Goal: Task Accomplishment & Management: Use online tool/utility

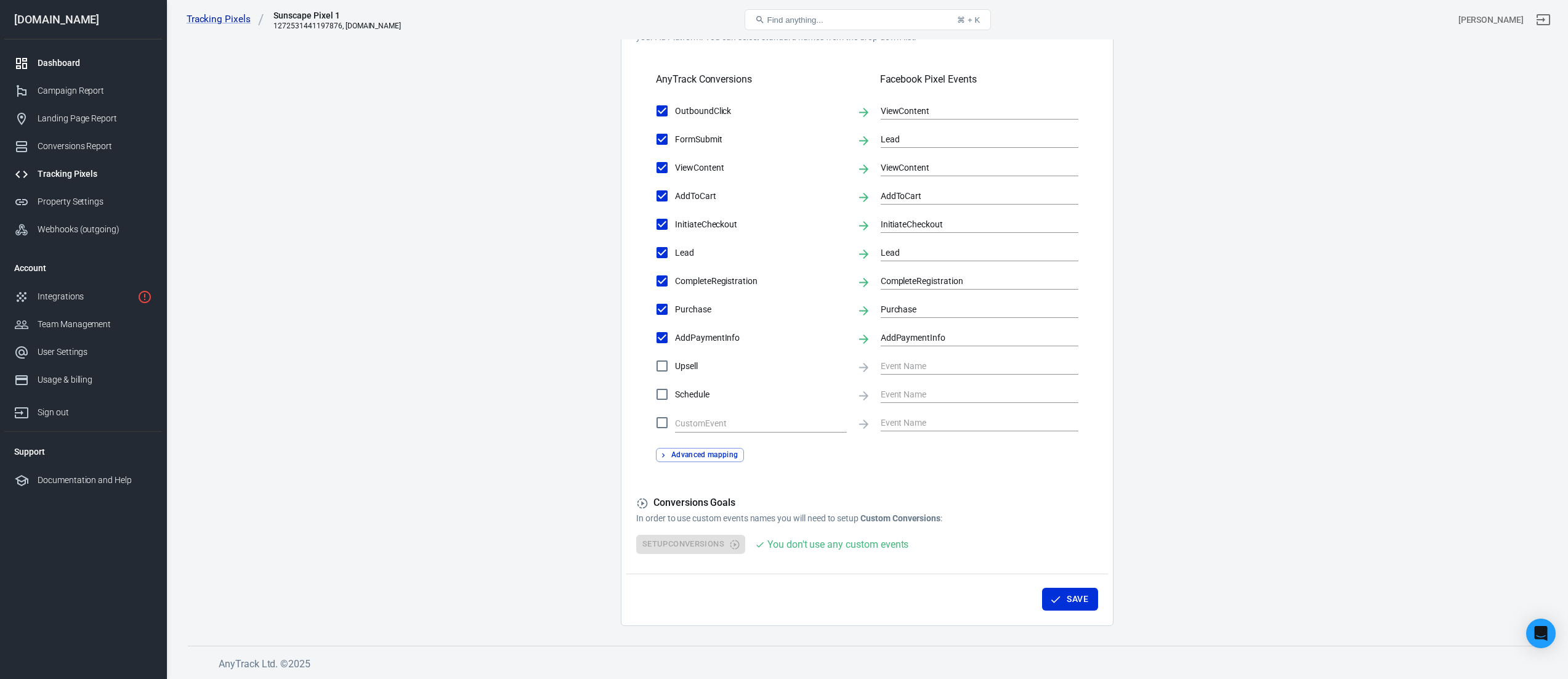
click at [88, 69] on div "Dashboard" at bounding box center [94, 64] width 115 height 13
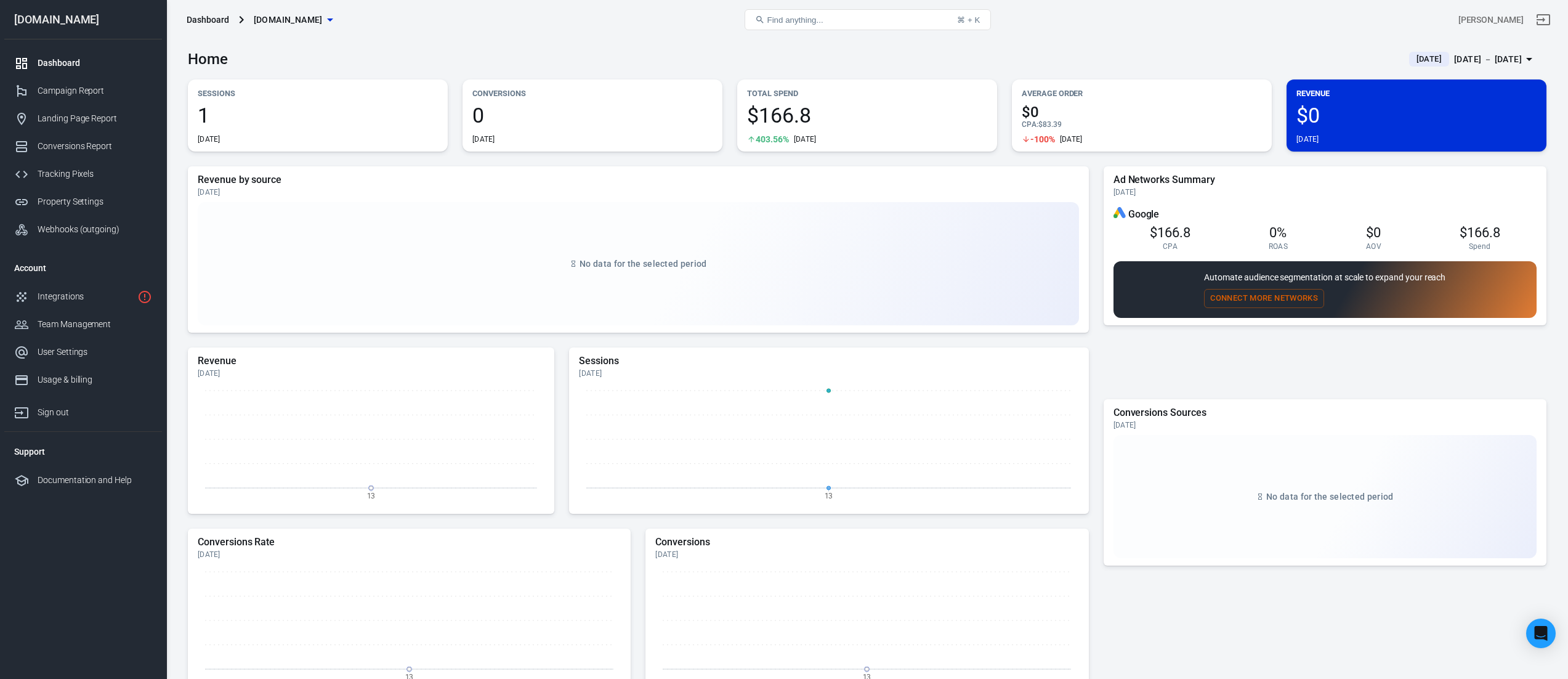
click at [352, 131] on div "1 [DATE]" at bounding box center [317, 125] width 241 height 40
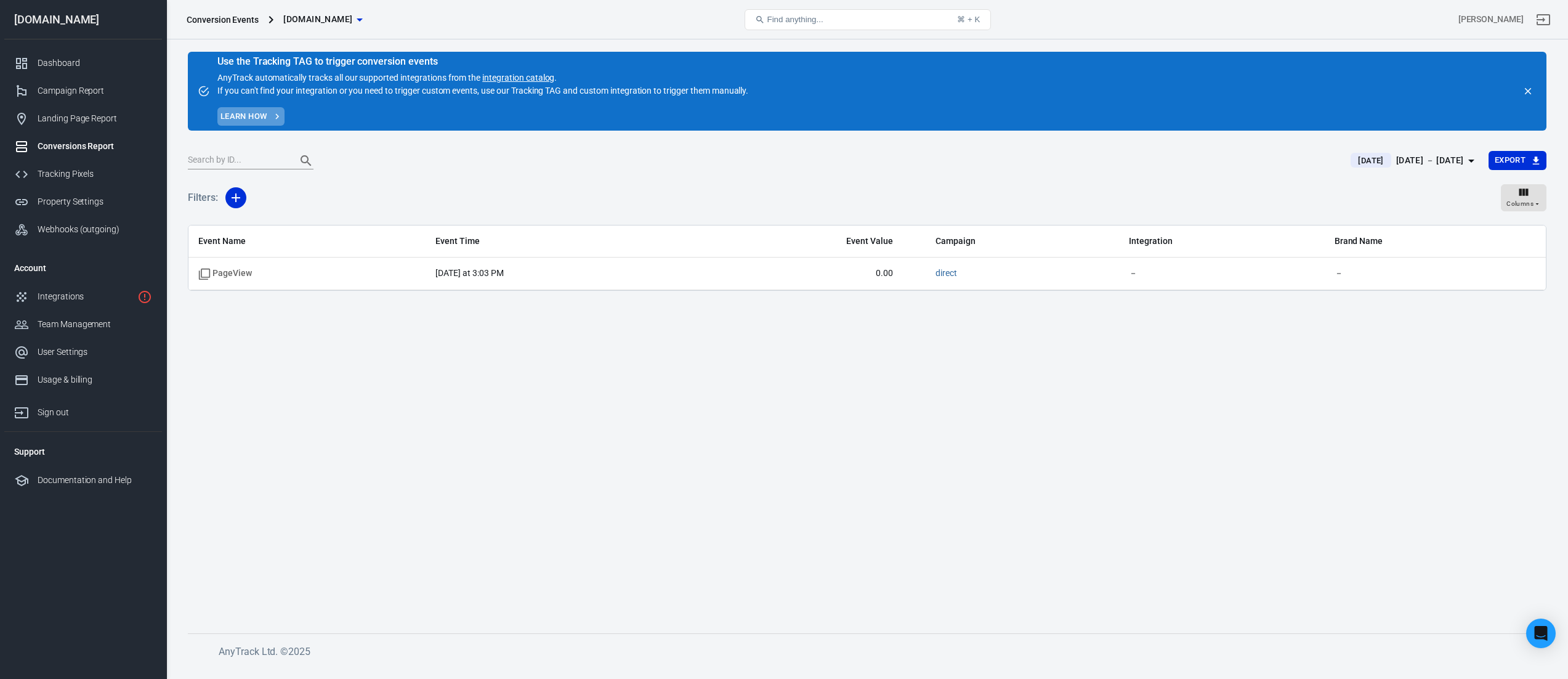
click at [260, 112] on link "Learn how" at bounding box center [250, 117] width 67 height 19
click at [63, 62] on div "Dashboard" at bounding box center [94, 64] width 115 height 13
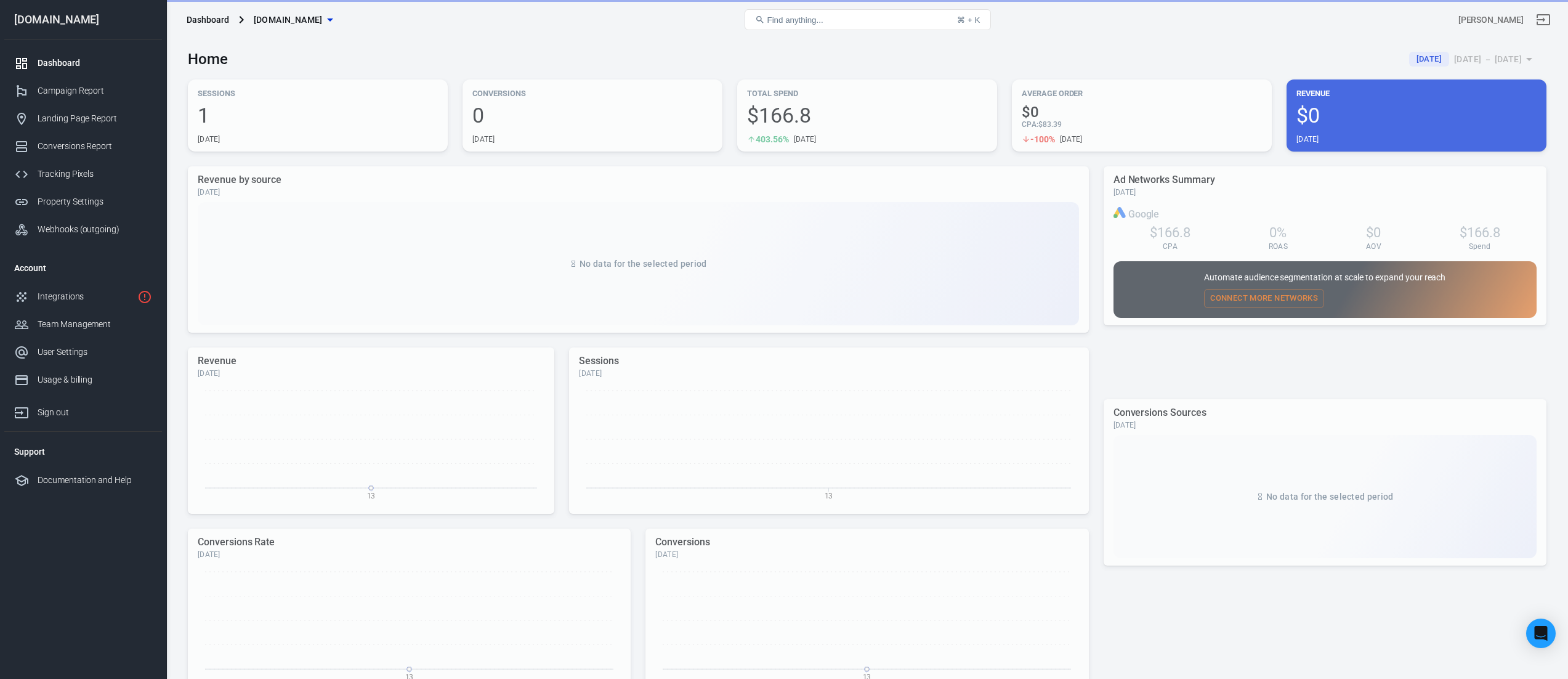
click at [80, 243] on div "Dashboard Campaign Report Landing Page Report Conversions Report Tracking Pixel…" at bounding box center [83, 146] width 158 height 214
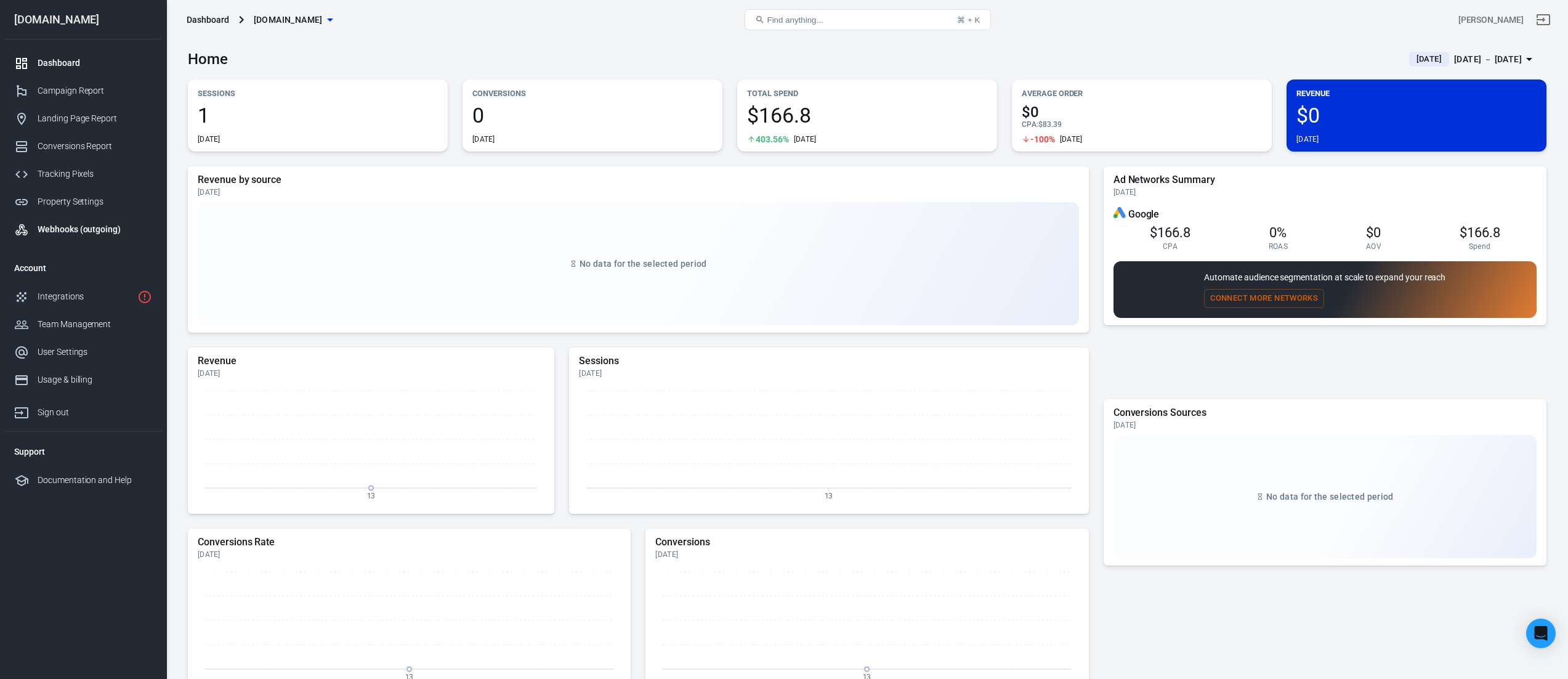
click at [81, 228] on div "Webhooks (outgoing)" at bounding box center [94, 230] width 115 height 13
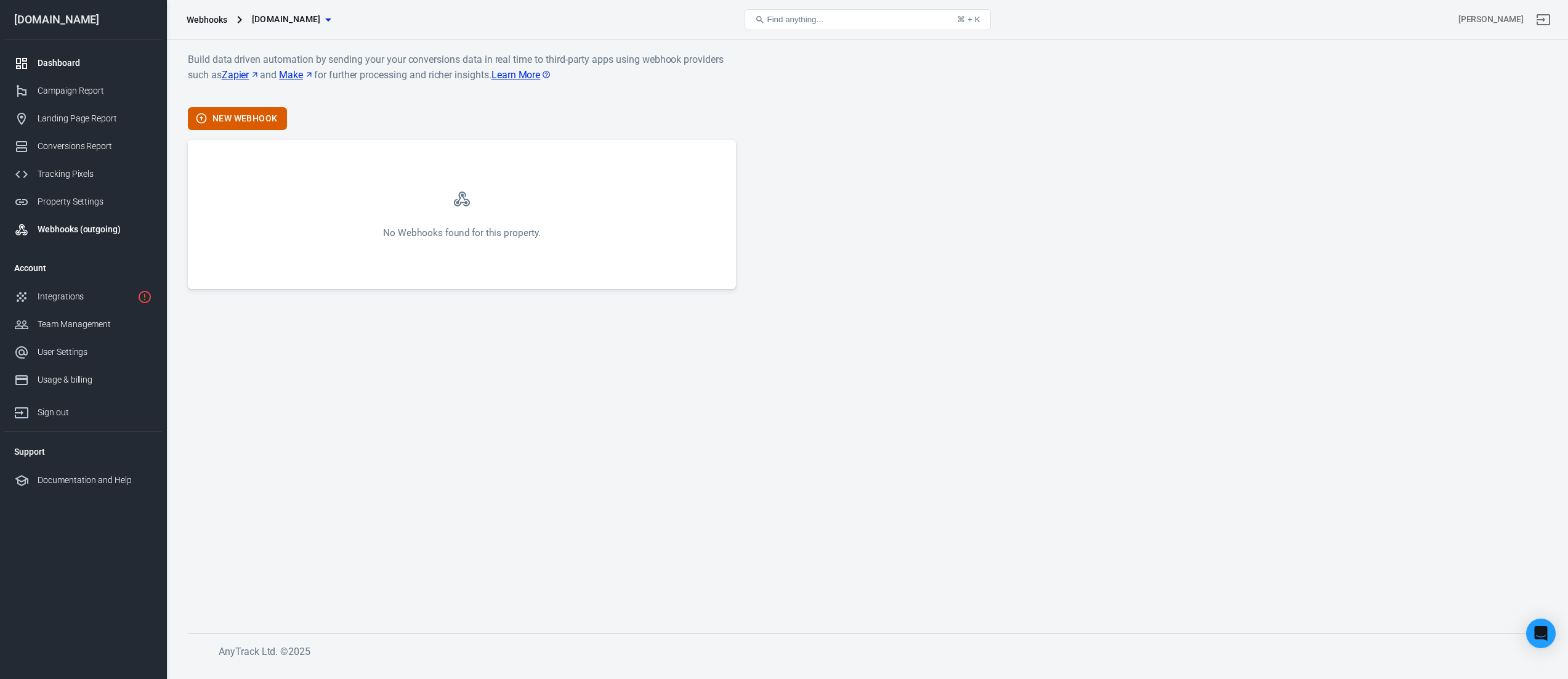
click at [68, 66] on div "Dashboard" at bounding box center [94, 64] width 115 height 13
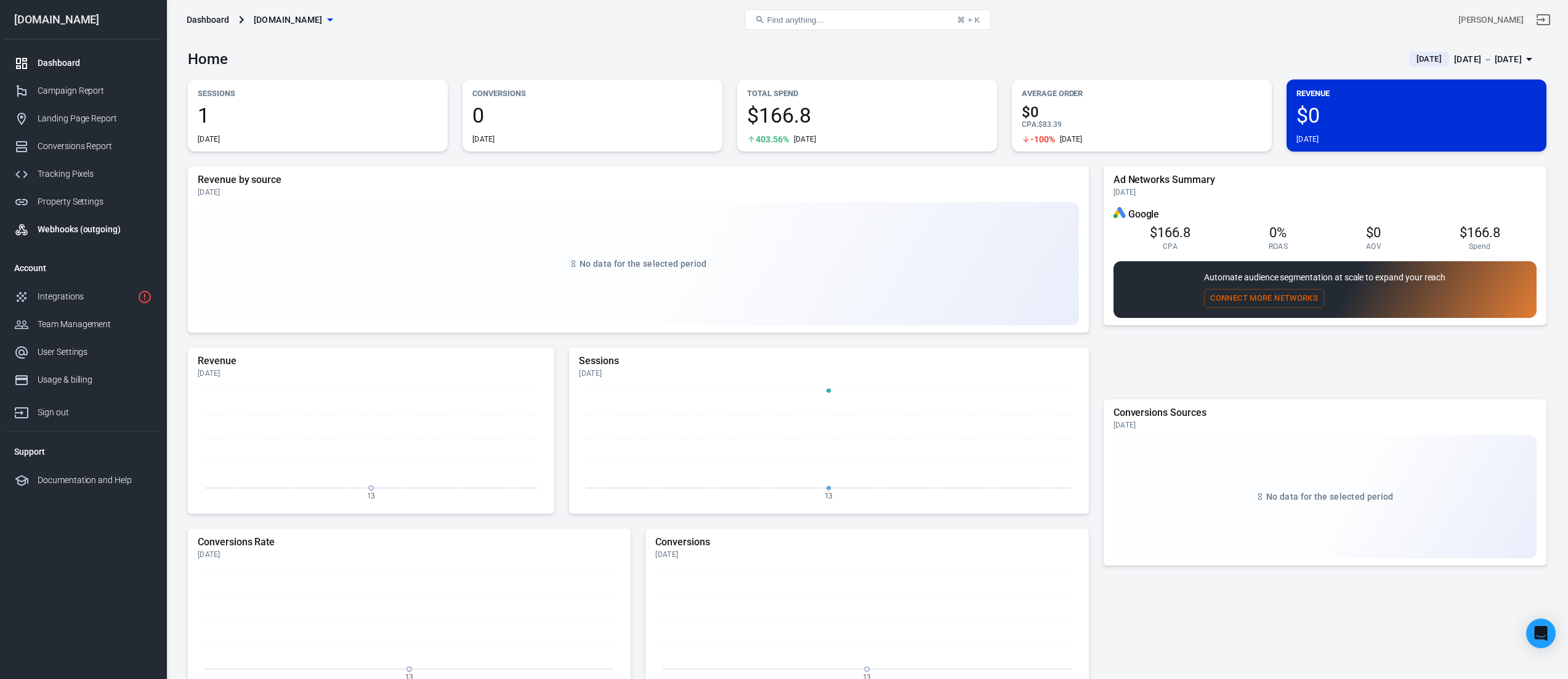
click at [87, 225] on div "Webhooks (outgoing)" at bounding box center [94, 230] width 115 height 13
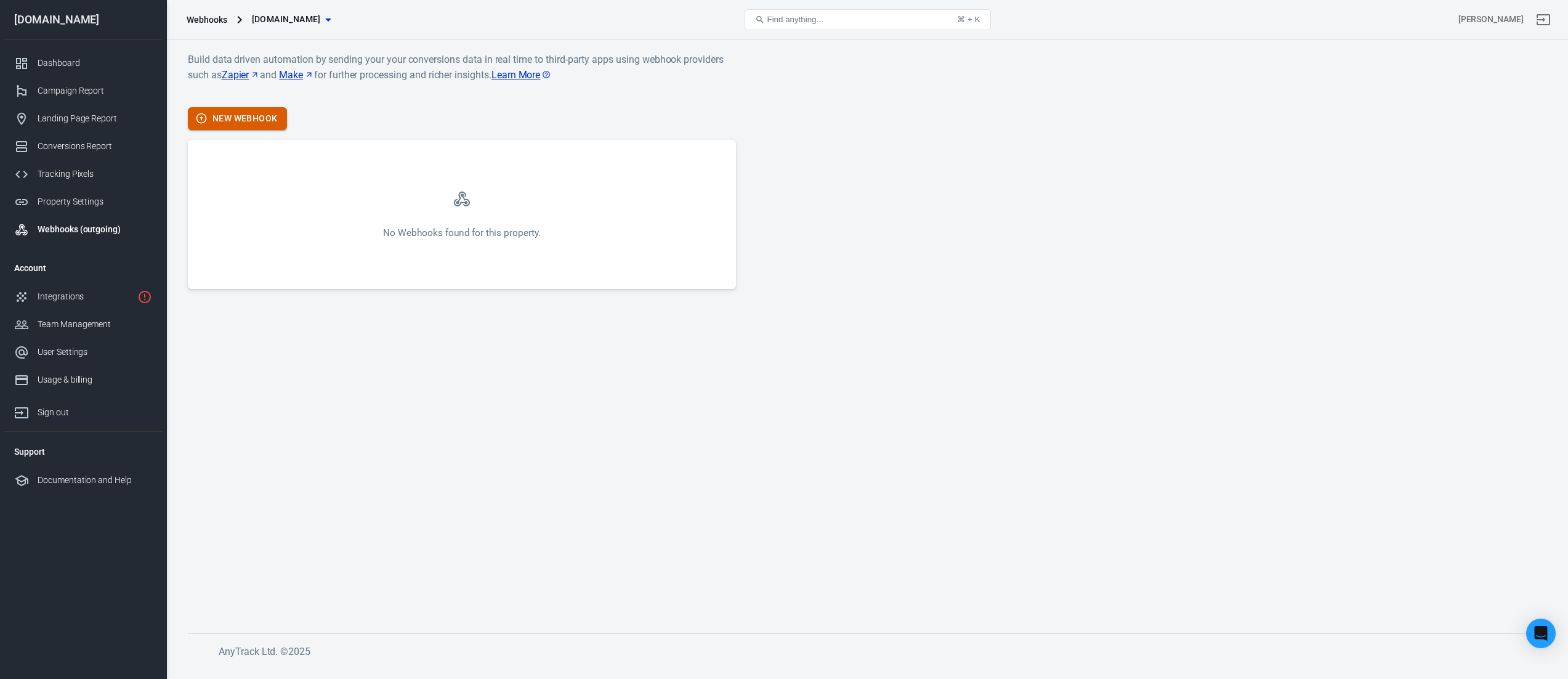
click at [260, 121] on button "New Webhook" at bounding box center [237, 119] width 99 height 23
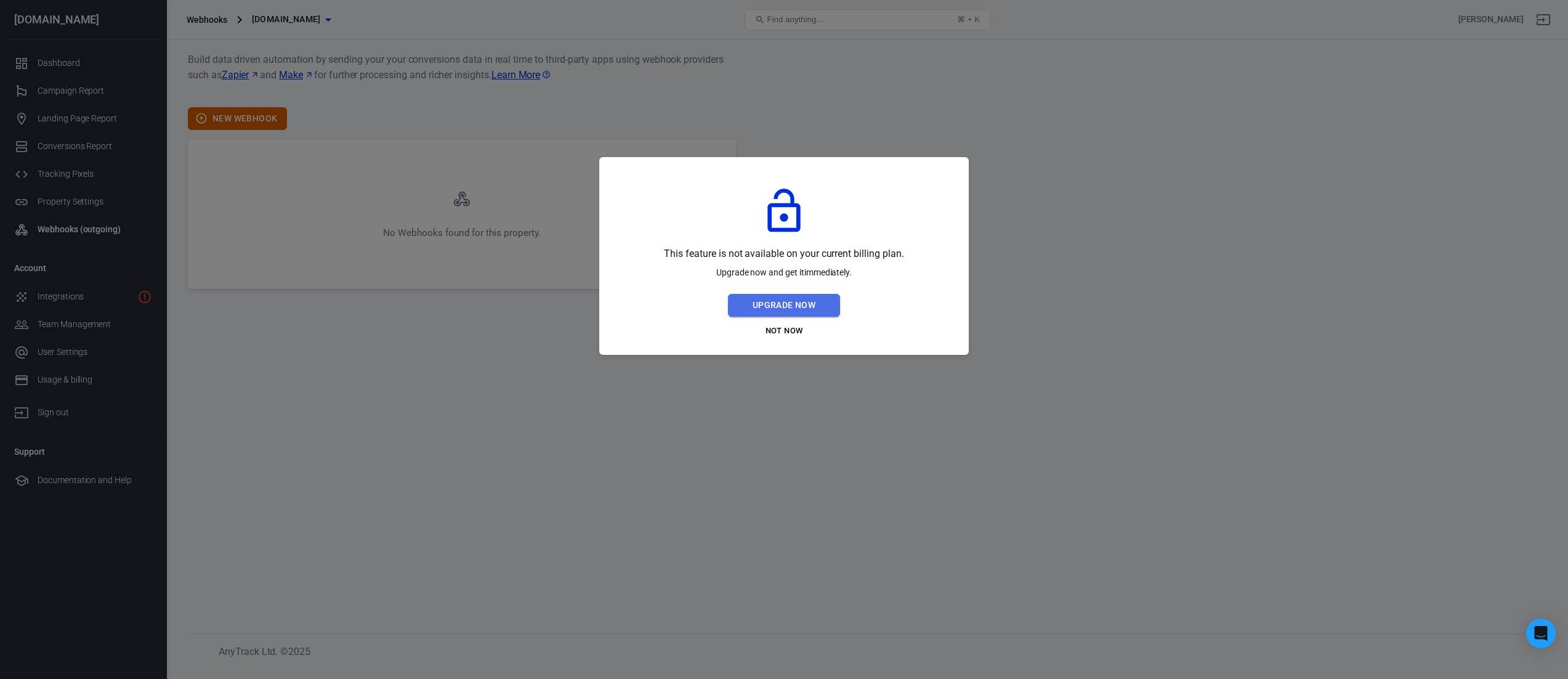
click at [803, 308] on button "Upgrade Now" at bounding box center [784, 305] width 112 height 23
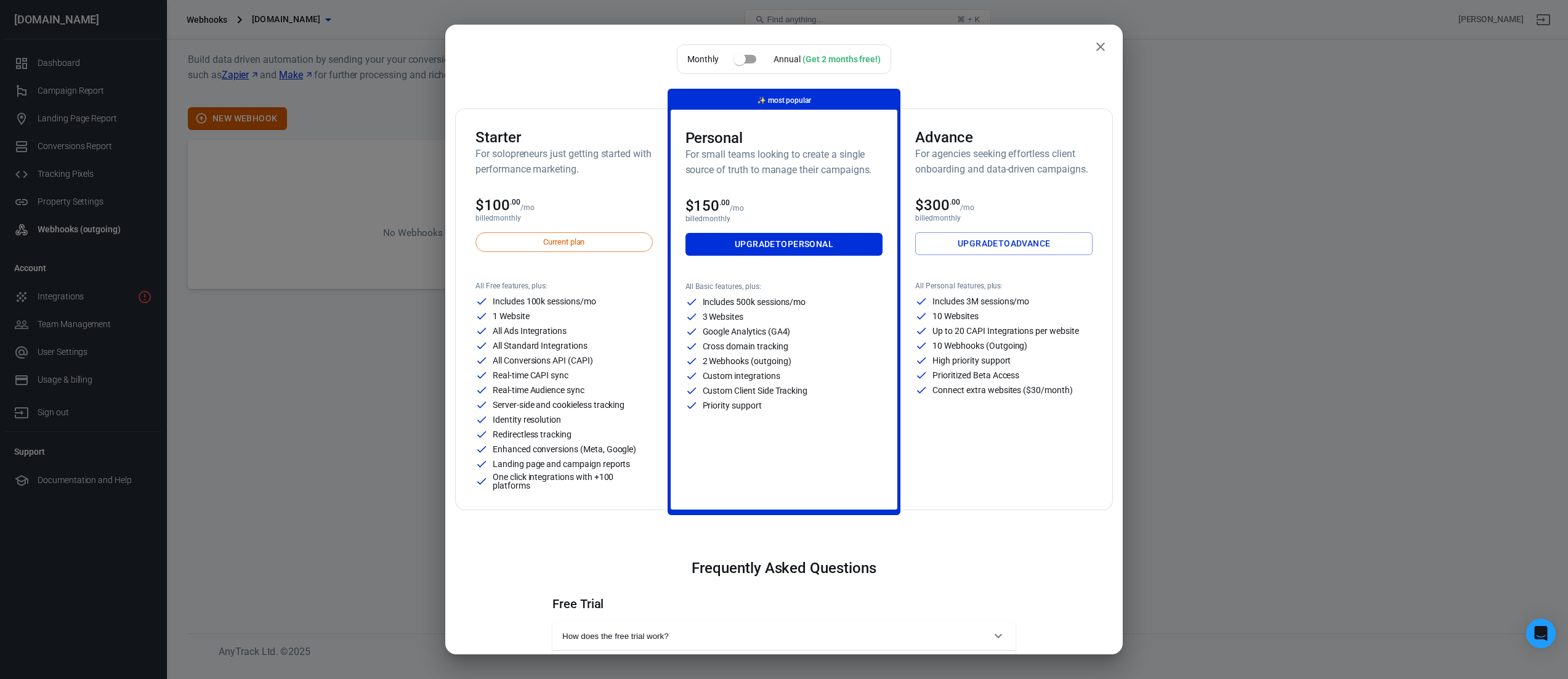
click at [1092, 45] on button "close" at bounding box center [1101, 47] width 25 height 25
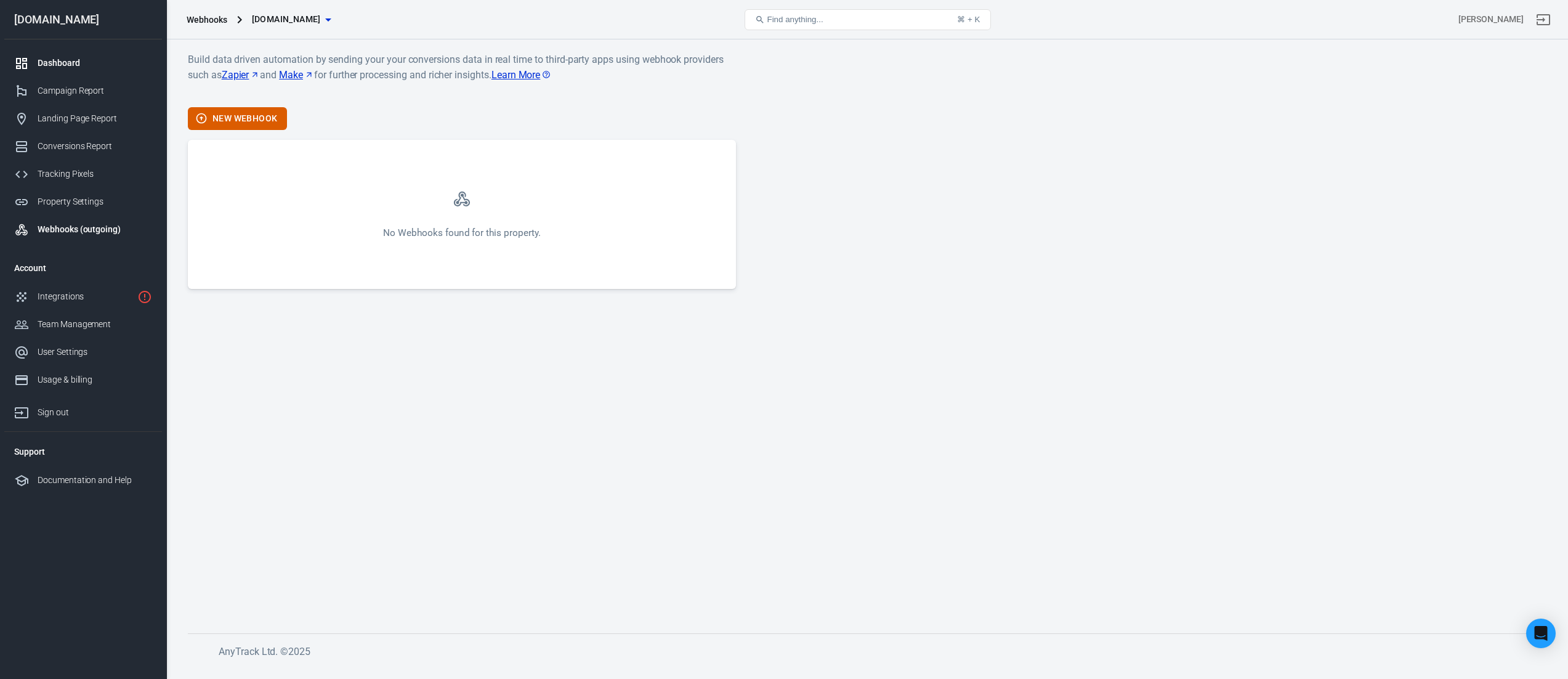
click at [71, 64] on div "Dashboard" at bounding box center [94, 64] width 115 height 13
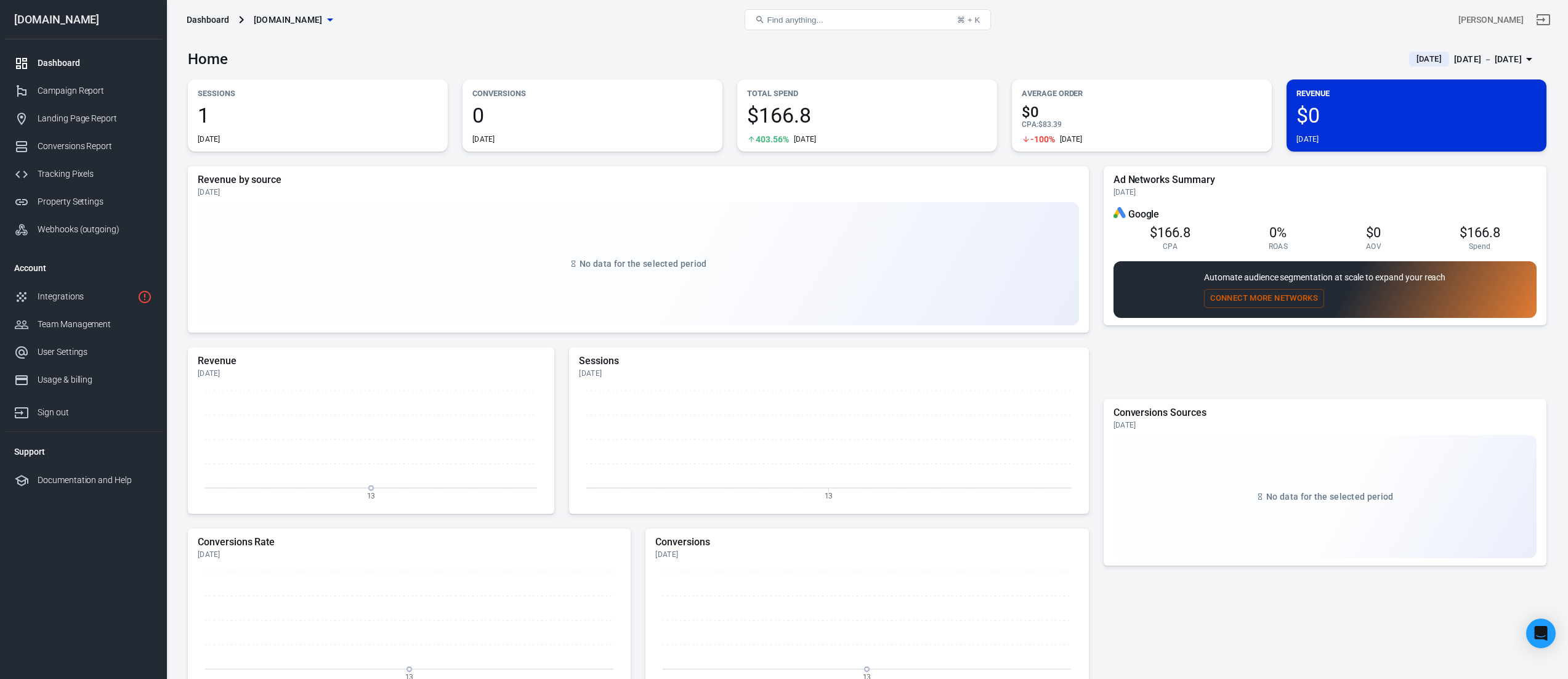
click at [617, 99] on div "Conversions 0 [DATE]" at bounding box center [593, 115] width 260 height 72
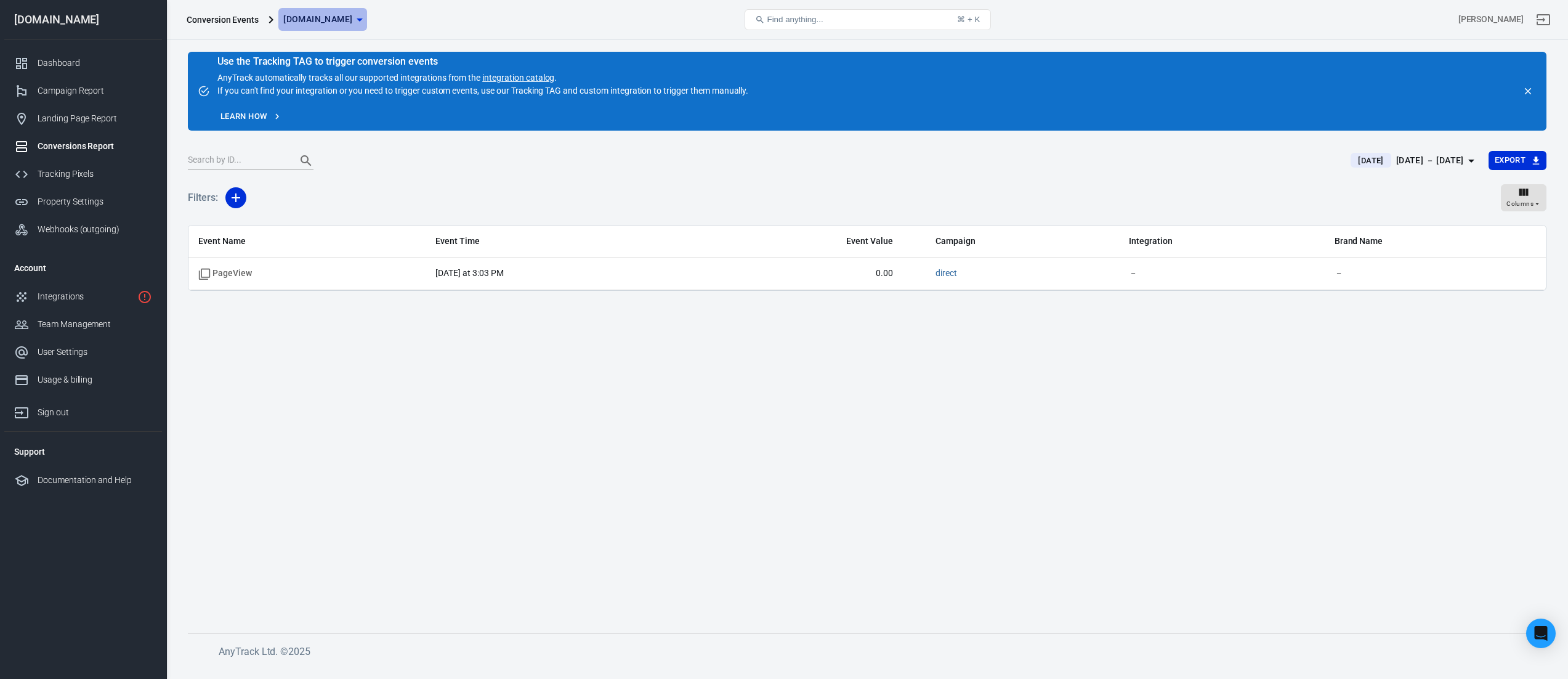
click at [320, 17] on span "[DOMAIN_NAME]" at bounding box center [317, 19] width 69 height 16
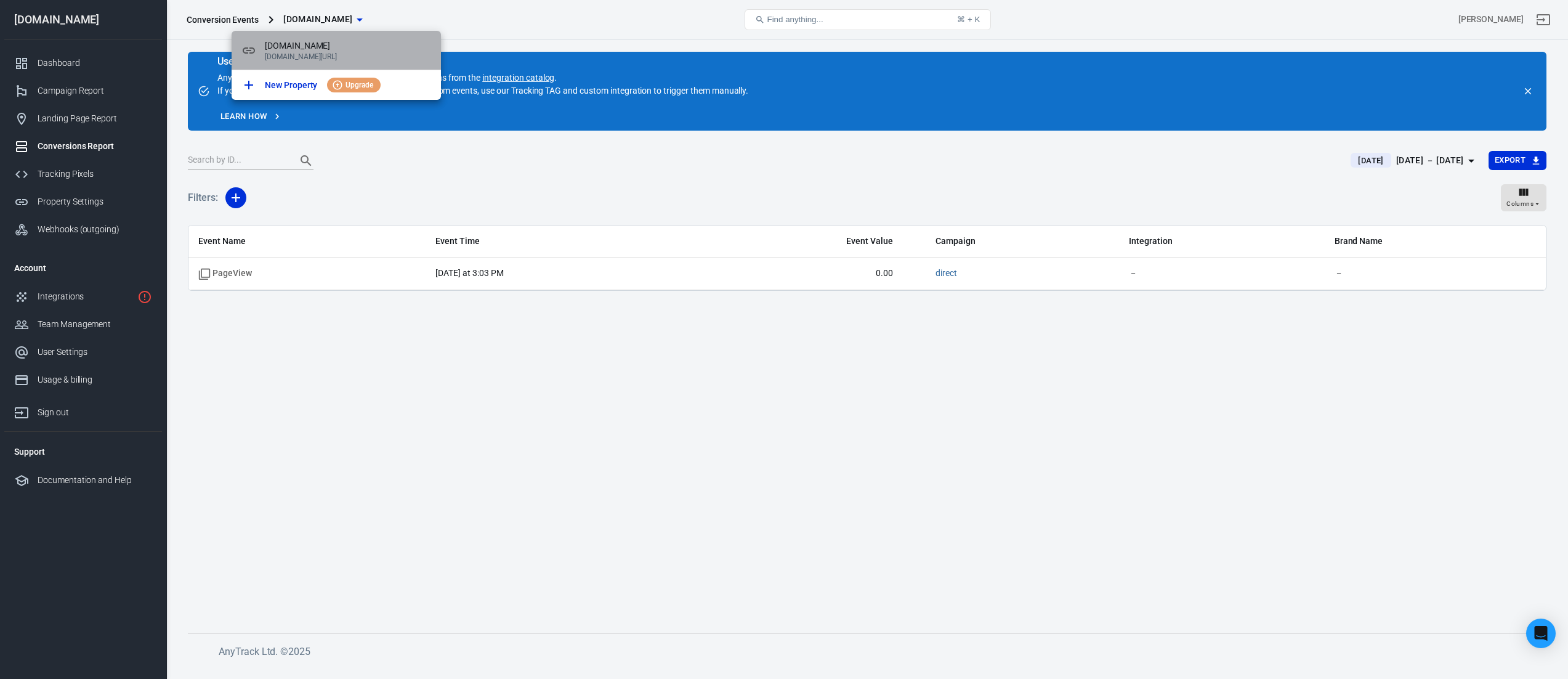
click at [410, 45] on span "[DOMAIN_NAME]" at bounding box center [347, 46] width 166 height 13
